Goal: Task Accomplishment & Management: Manage account settings

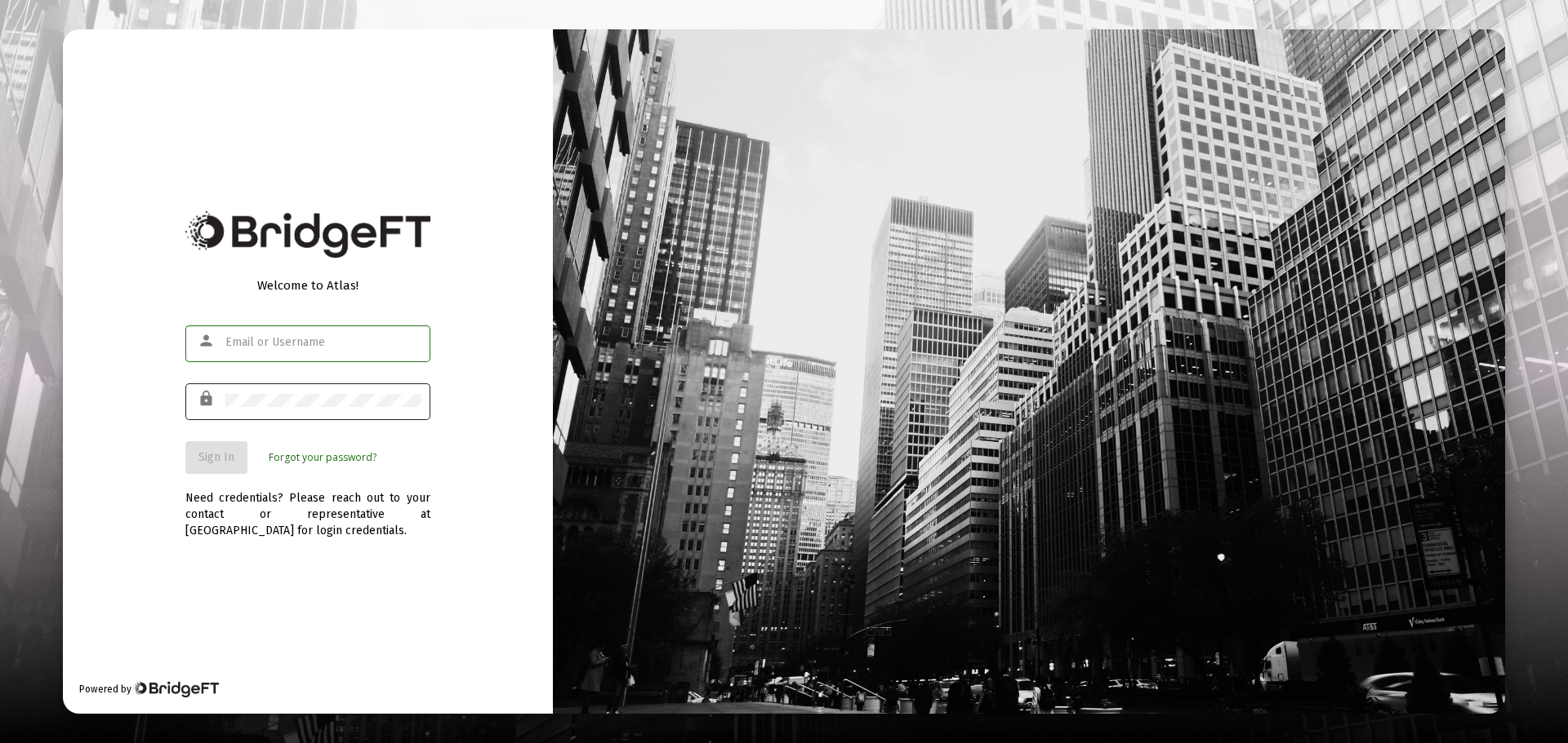
type input "[EMAIL_ADDRESS][DOMAIN_NAME]"
click at [199, 454] on span "Sign In" at bounding box center [216, 457] width 36 height 14
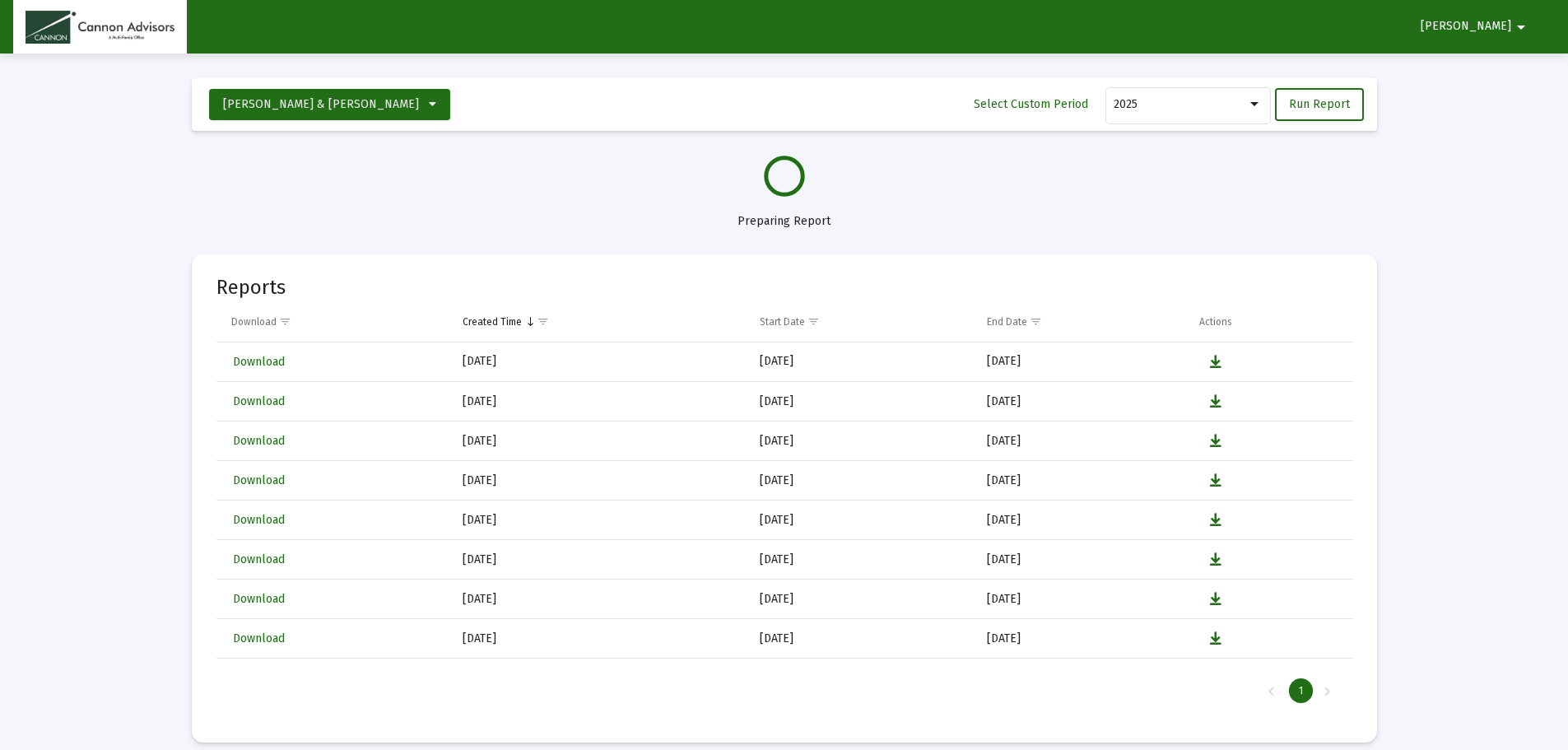
select select "View all"
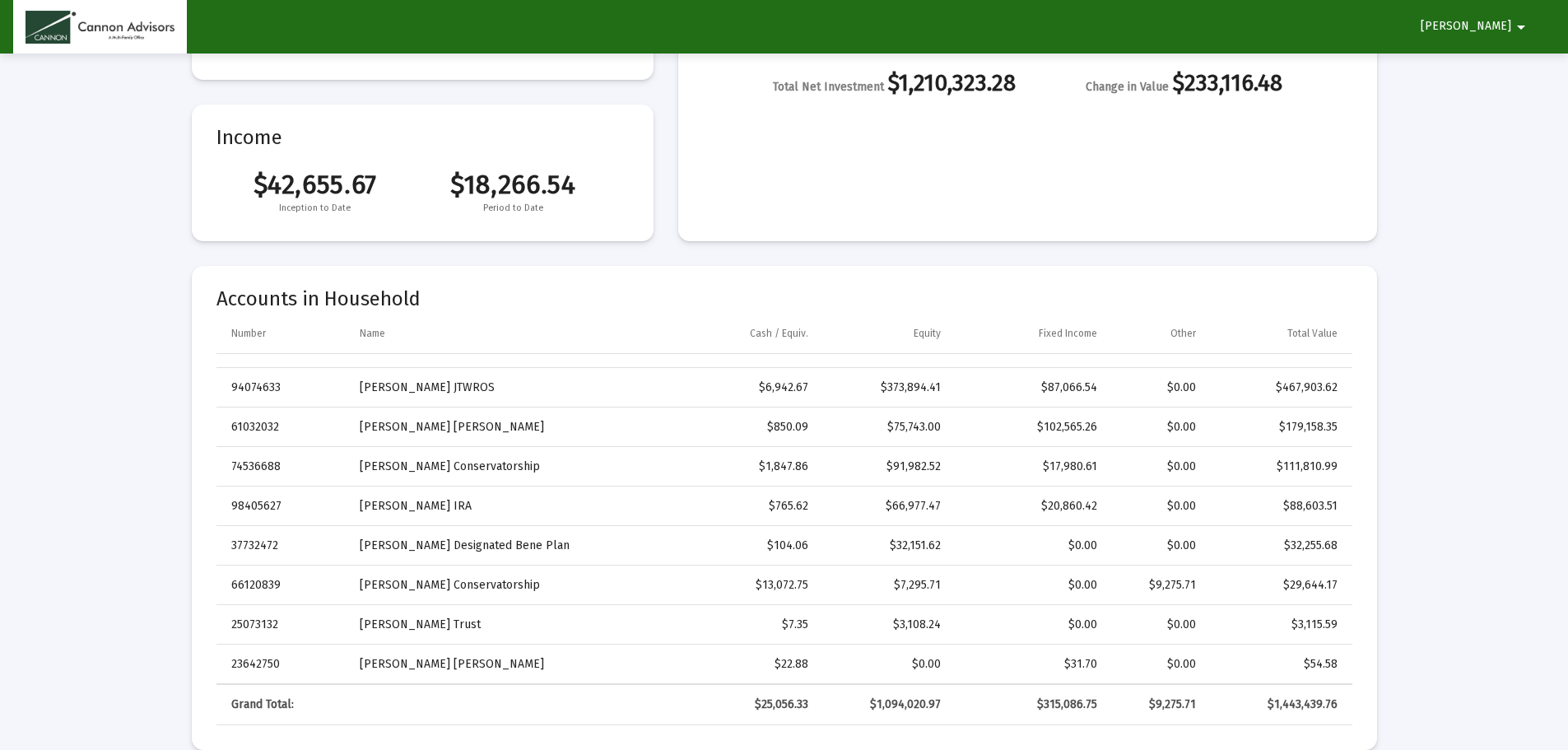
scroll to position [329, 0]
